Goal: Task Accomplishment & Management: Manage account settings

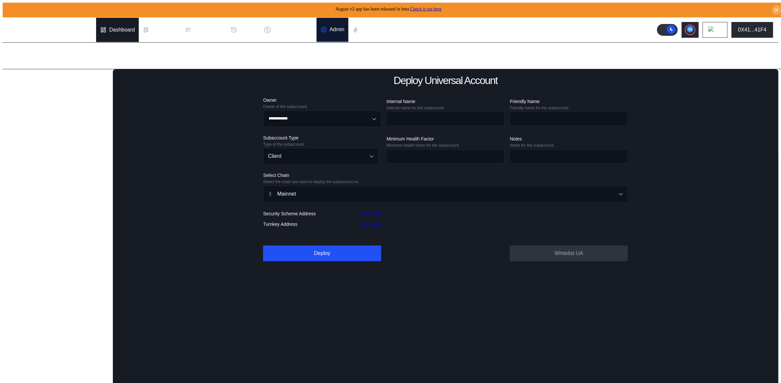
click at [114, 27] on div "Dashboard" at bounding box center [122, 30] width 26 height 6
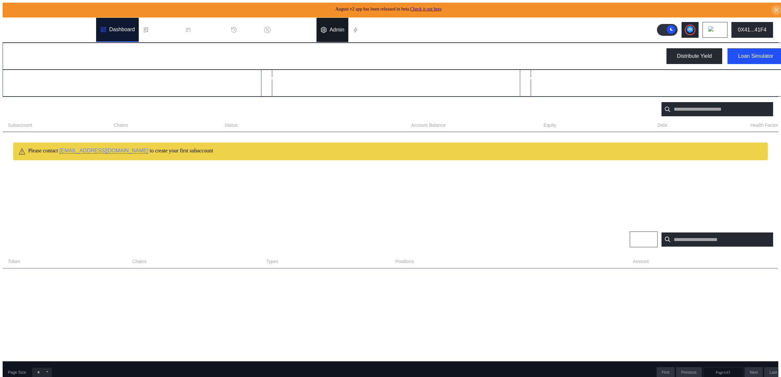
click at [341, 27] on div "Admin" at bounding box center [337, 30] width 15 height 6
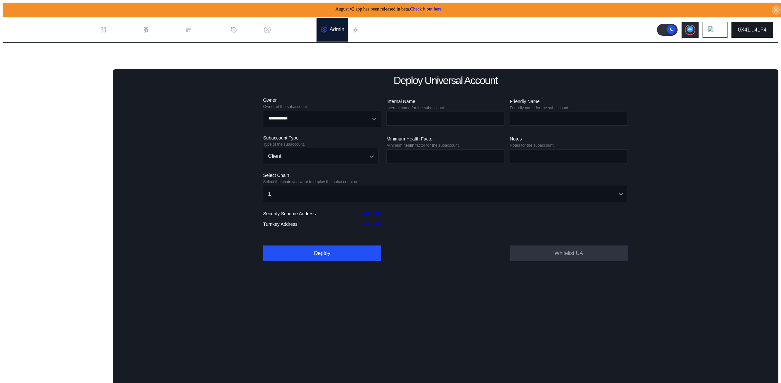
click at [755, 30] on button "0X41...41F4" at bounding box center [753, 30] width 42 height 16
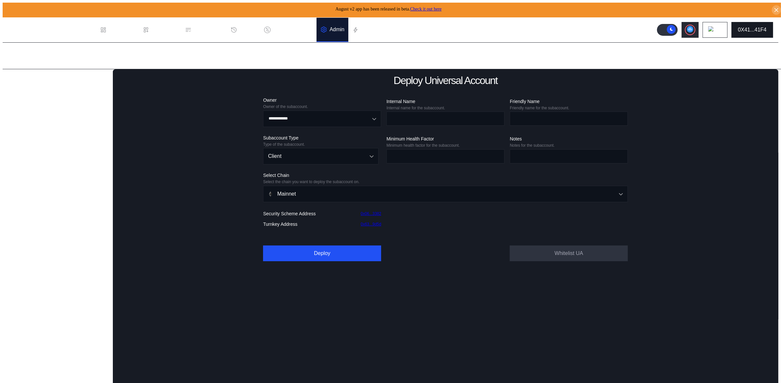
click at [773, 29] on button "0X41...41F4" at bounding box center [753, 30] width 42 height 16
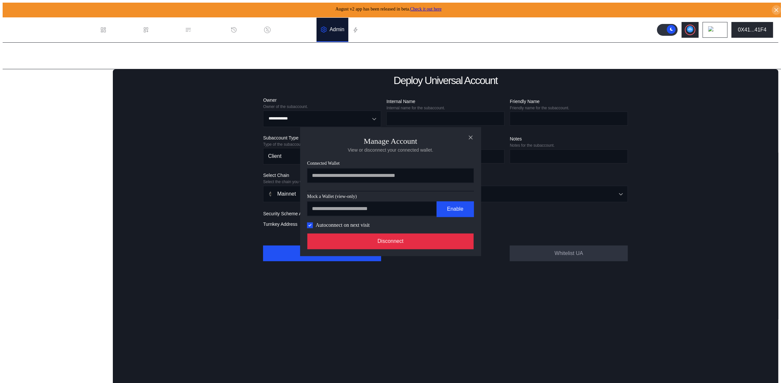
click at [409, 244] on button "Disconnect" at bounding box center [390, 241] width 167 height 16
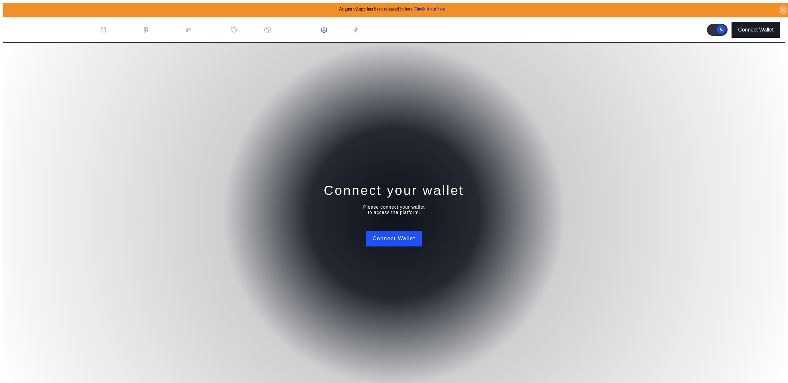
click at [760, 28] on div "Connect Wallet" at bounding box center [755, 30] width 35 height 6
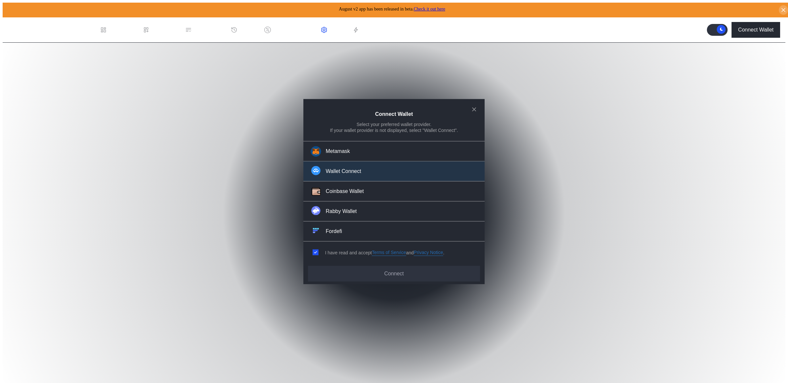
click at [332, 179] on button "Wallet Connect" at bounding box center [393, 171] width 181 height 20
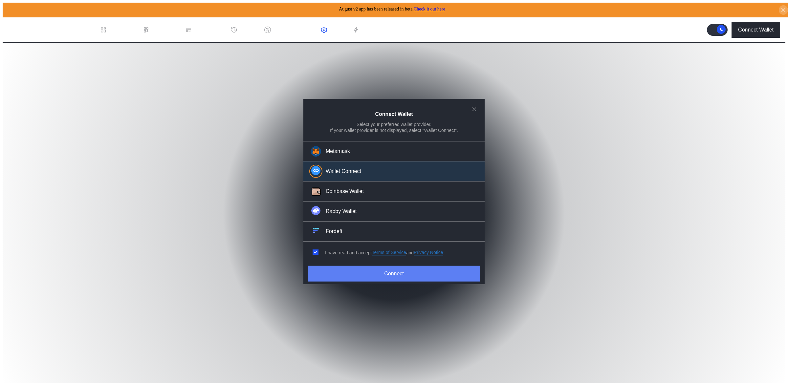
click at [377, 267] on button "Connect" at bounding box center [394, 274] width 172 height 16
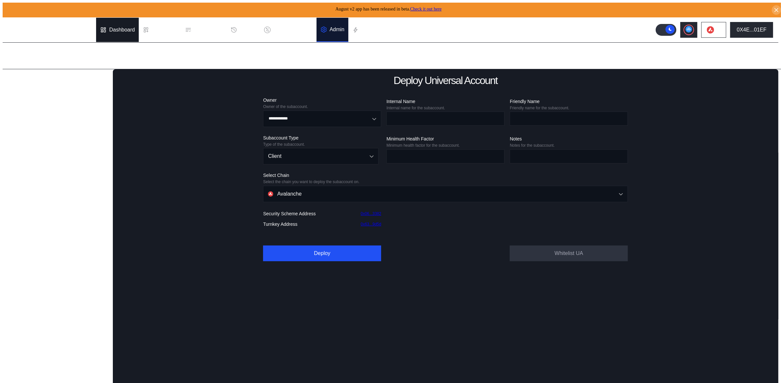
click at [114, 29] on div "Dashboard" at bounding box center [122, 30] width 26 height 6
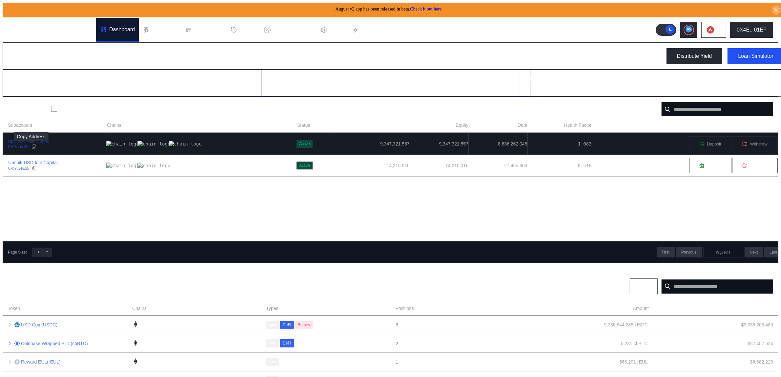
click at [31, 149] on div at bounding box center [33, 147] width 5 height 6
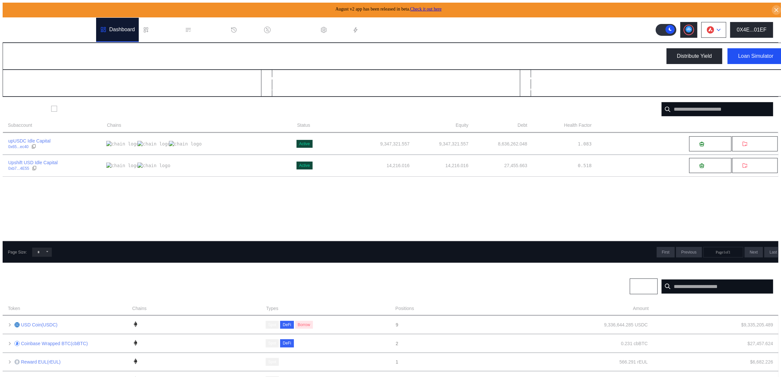
click at [714, 28] on img at bounding box center [710, 29] width 7 height 7
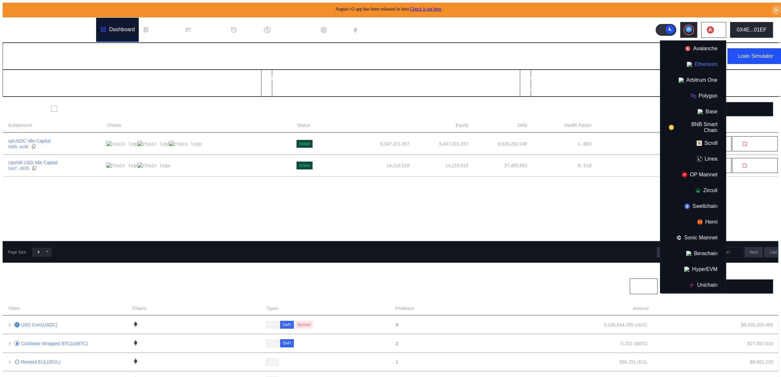
click at [711, 60] on button "Ethereum" at bounding box center [694, 64] width 66 height 16
